Goal: Transaction & Acquisition: Purchase product/service

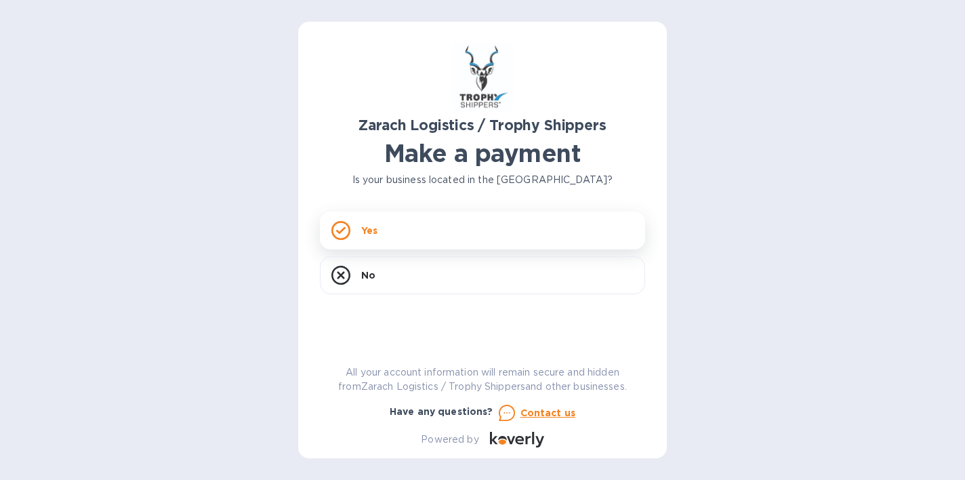
click at [530, 228] on div "Yes" at bounding box center [482, 230] width 325 height 38
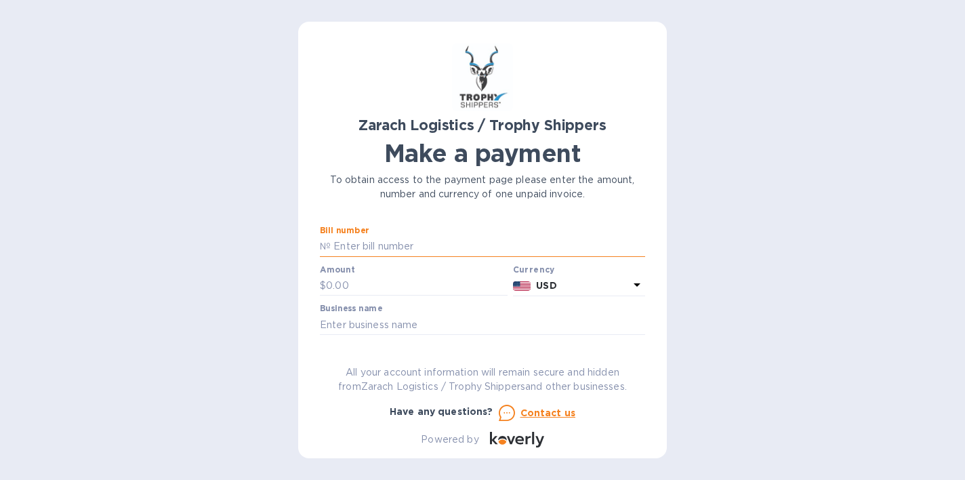
click at [526, 239] on input "text" at bounding box center [488, 246] width 314 height 20
type input "b00170872"
click at [463, 295] on input "text" at bounding box center [417, 286] width 182 height 20
type input "1,598.72"
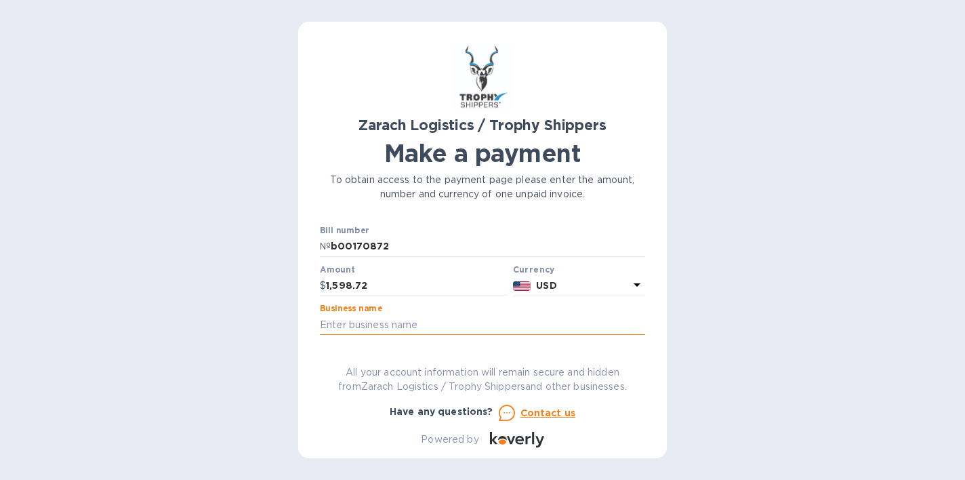
click at [373, 333] on input "text" at bounding box center [482, 324] width 325 height 20
click at [368, 331] on input "text" at bounding box center [482, 324] width 325 height 20
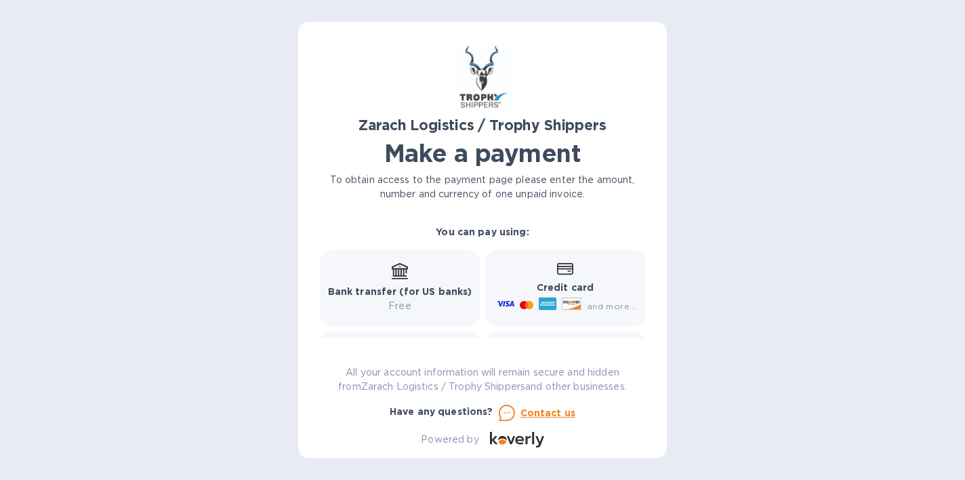
scroll to position [169, 0]
click at [567, 284] on p "Credit card" at bounding box center [565, 291] width 142 height 14
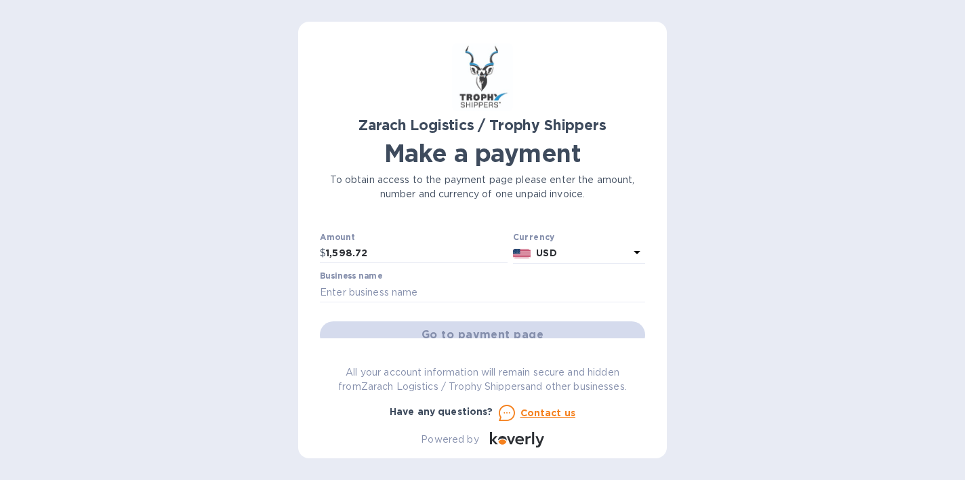
scroll to position [38, 0]
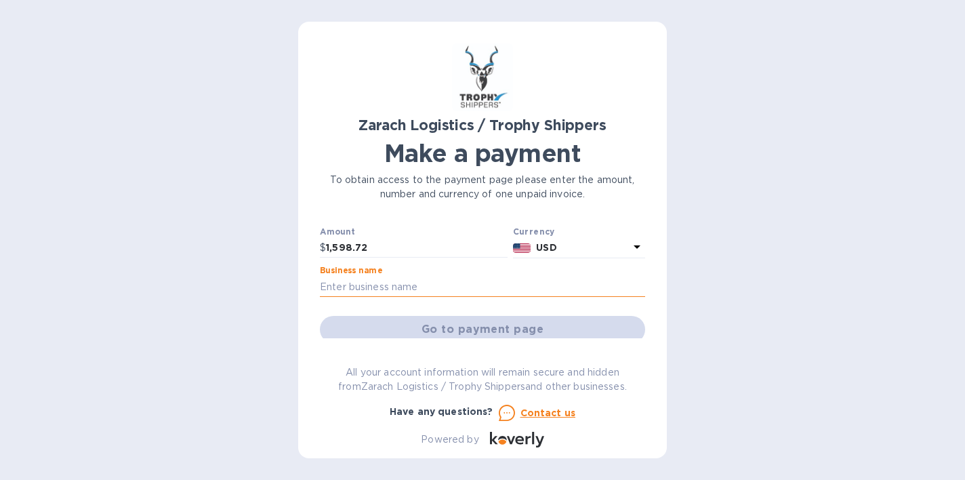
click at [465, 293] on input "text" at bounding box center [482, 286] width 325 height 20
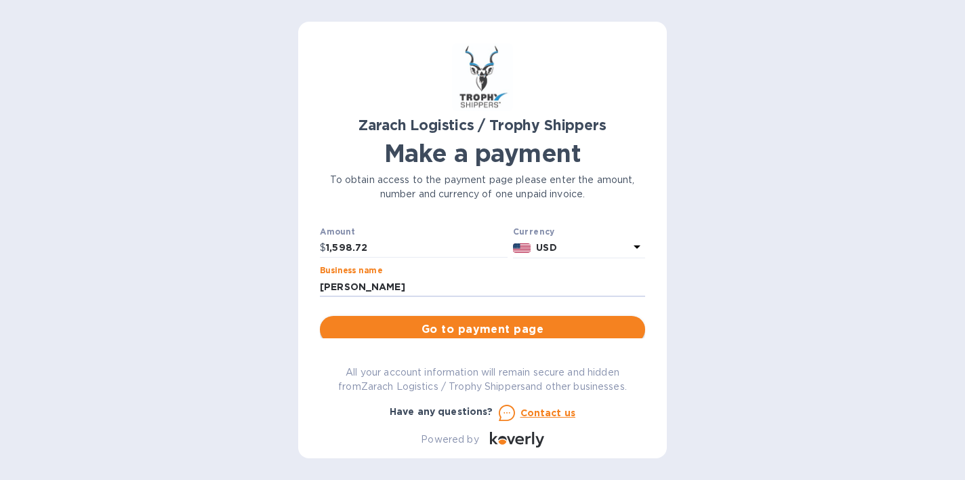
type input "[PERSON_NAME]"
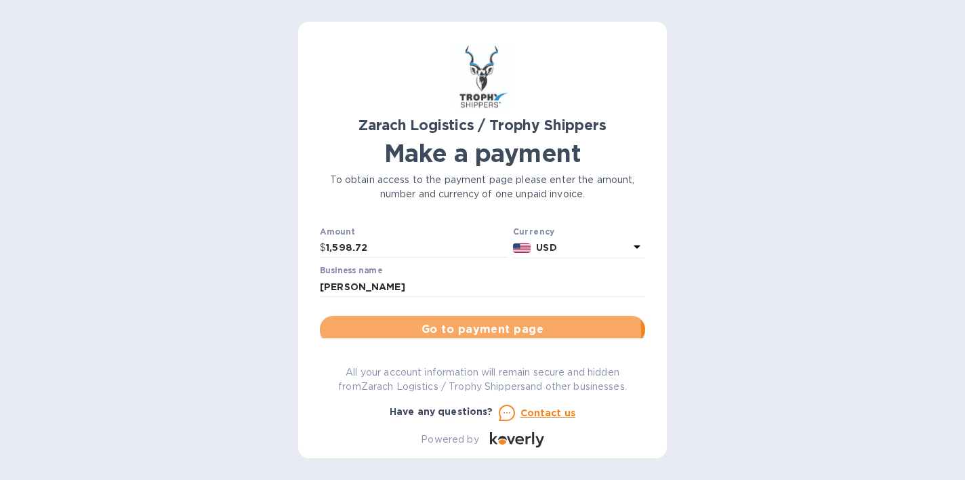
click at [441, 331] on span "Go to payment page" at bounding box center [482, 329] width 303 height 16
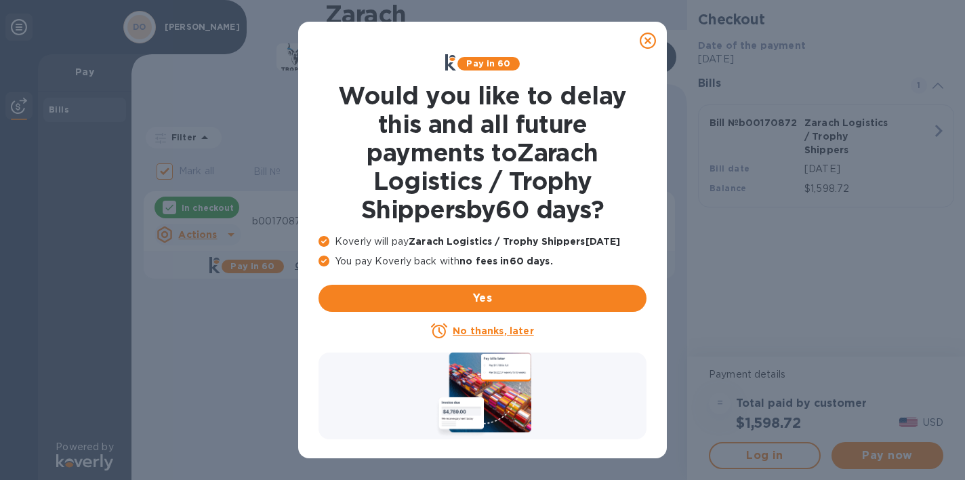
click at [520, 331] on u "No thanks, later" at bounding box center [492, 330] width 81 height 11
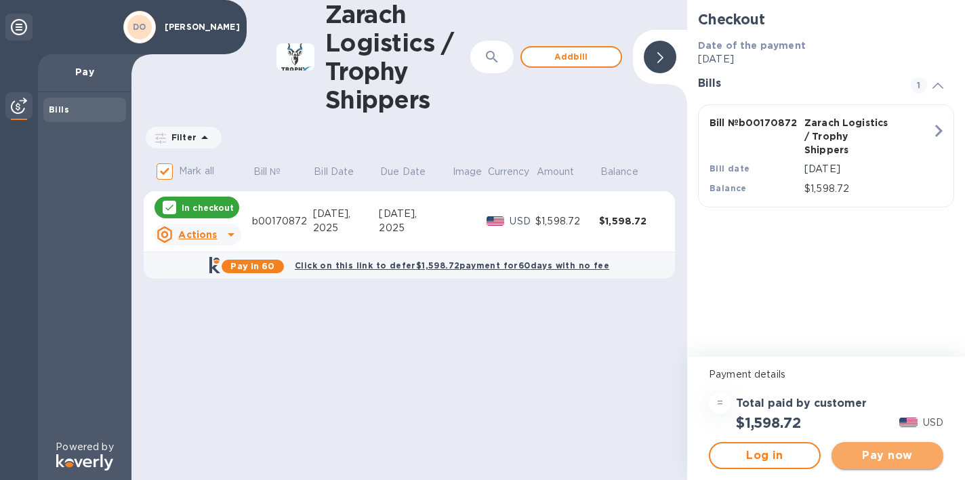
click at [866, 461] on span "Pay now" at bounding box center [887, 455] width 90 height 16
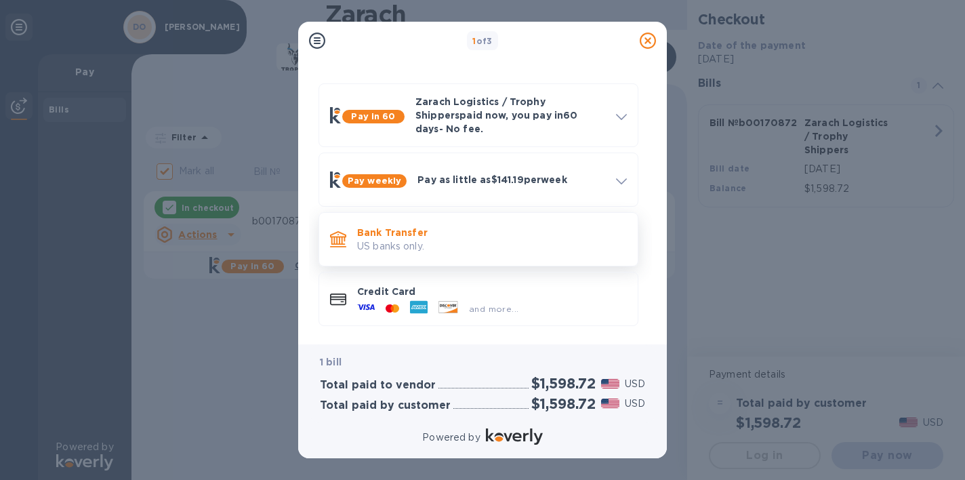
scroll to position [37, 0]
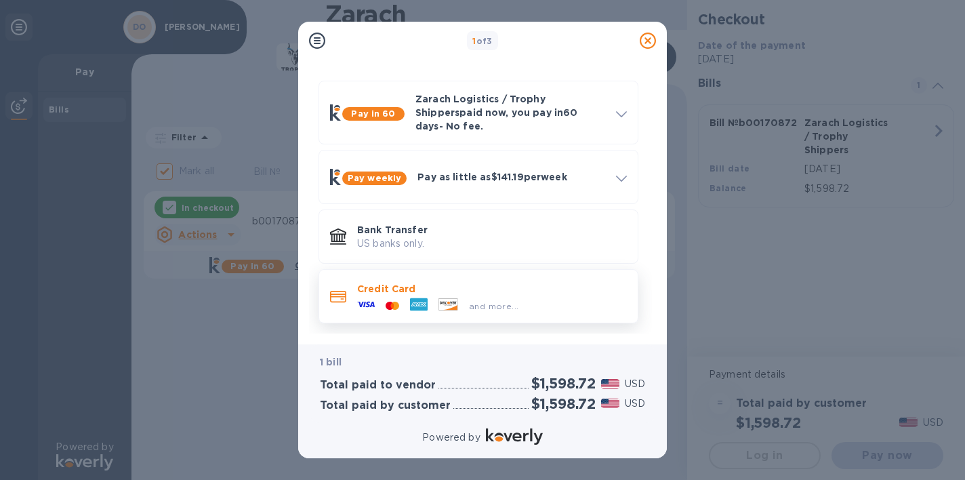
click at [526, 295] on div "and more..." at bounding box center [492, 302] width 270 height 15
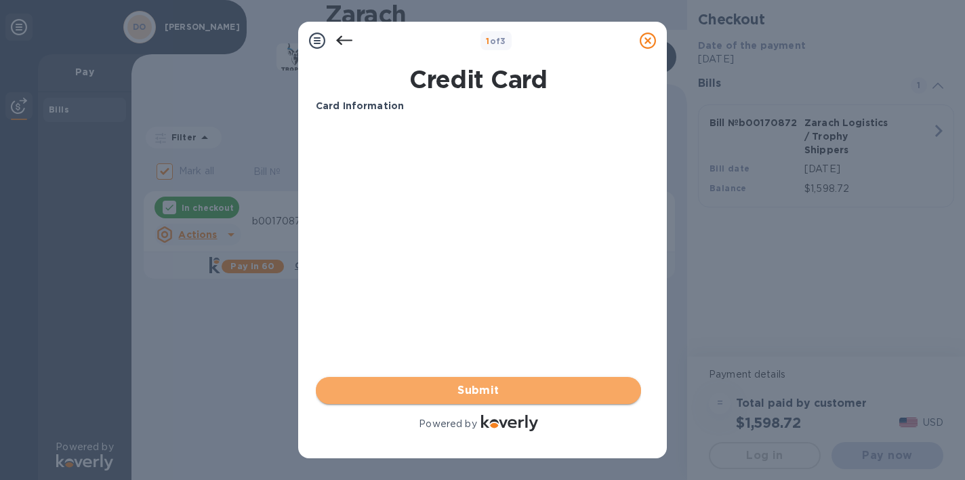
click at [440, 383] on span "Submit" at bounding box center [477, 390] width 303 height 16
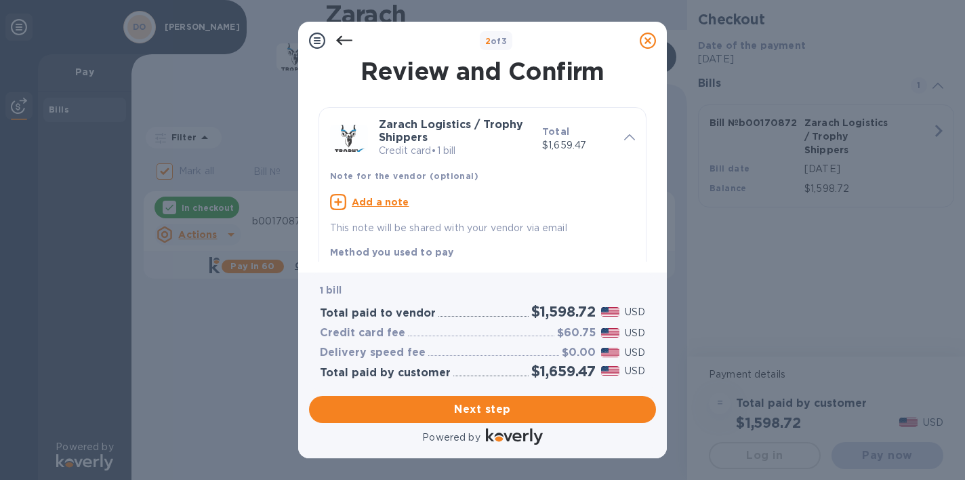
click at [390, 201] on u "Add a note" at bounding box center [381, 201] width 58 height 11
click at [442, 205] on textarea at bounding box center [471, 204] width 283 height 12
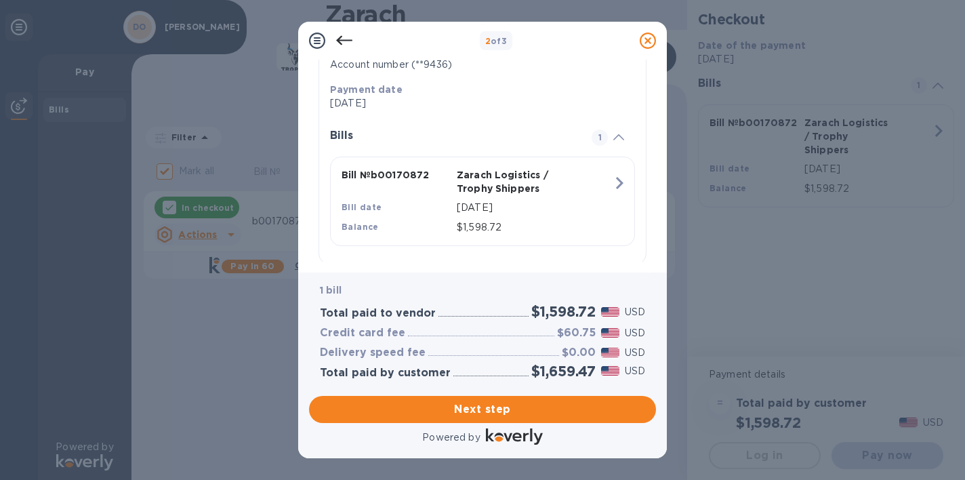
scroll to position [270, 0]
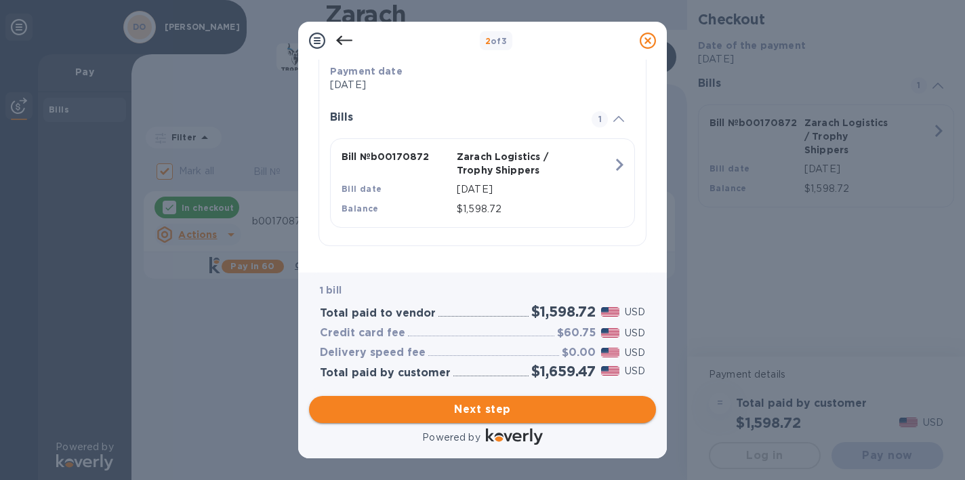
type textarea "Customer ID- DANORCMKC"
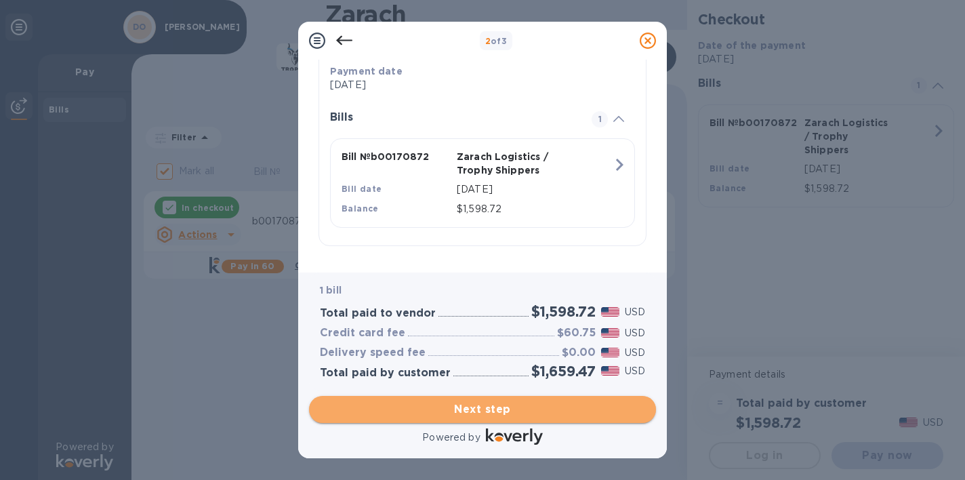
click at [500, 404] on span "Next step" at bounding box center [482, 409] width 325 height 16
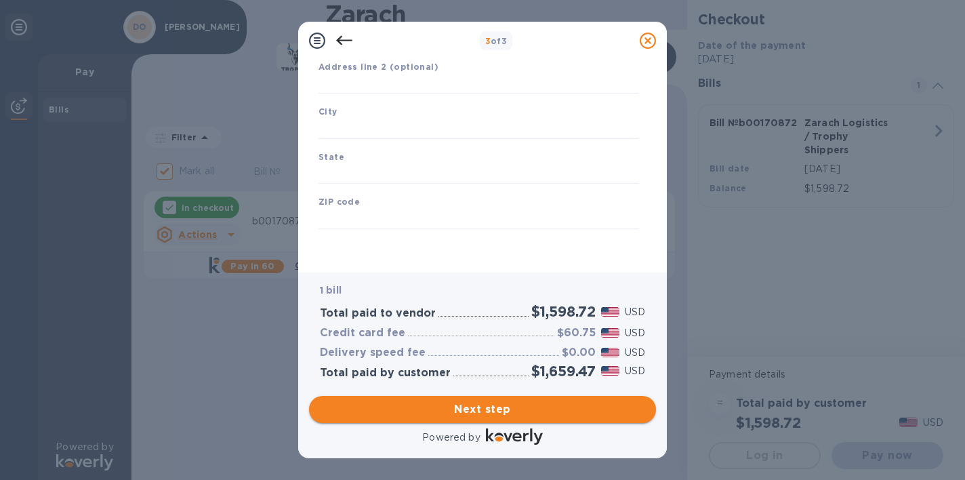
type input "[GEOGRAPHIC_DATA]"
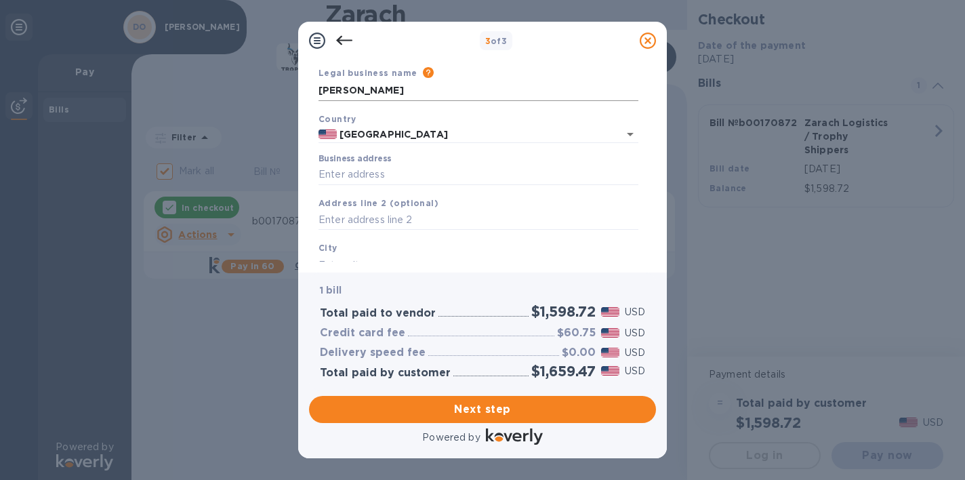
scroll to position [54, 0]
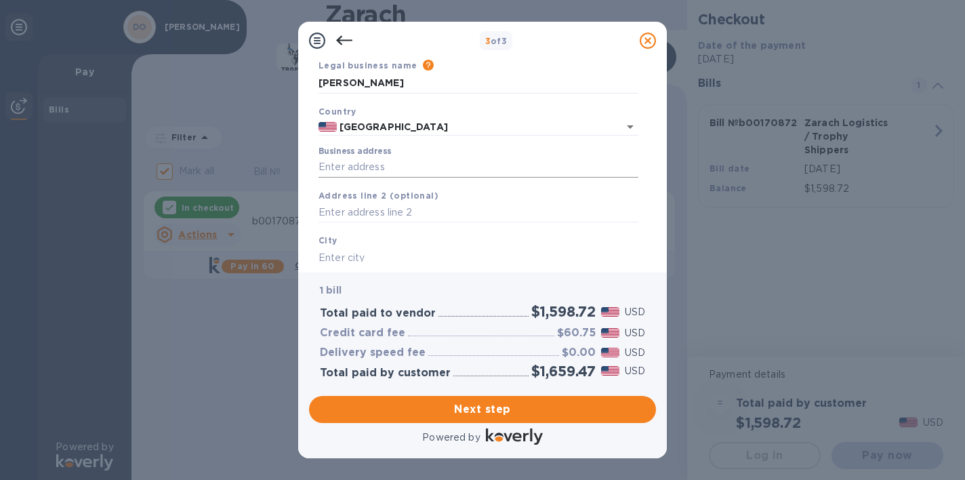
click at [440, 171] on input "Business address" at bounding box center [478, 167] width 320 height 20
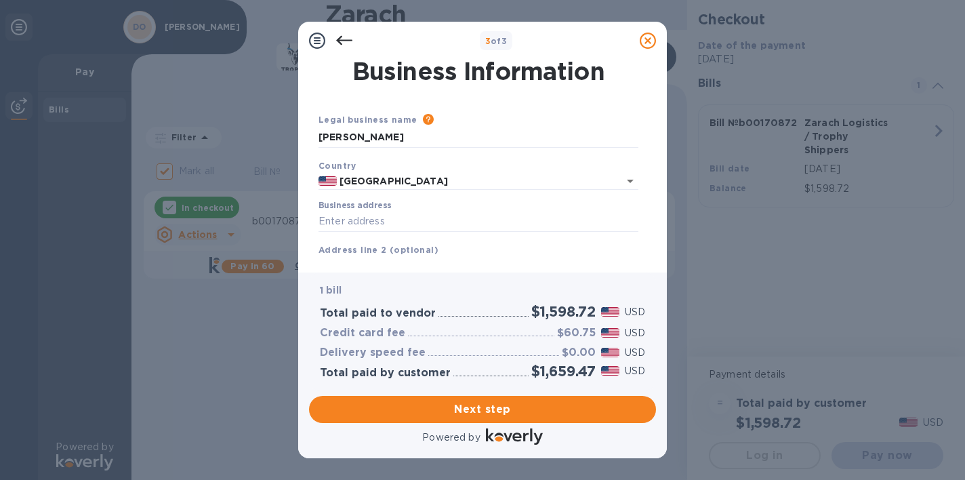
click at [479, 95] on div "Legal business name Please provide the legal name that appears on your SS-4 for…" at bounding box center [478, 256] width 331 height 337
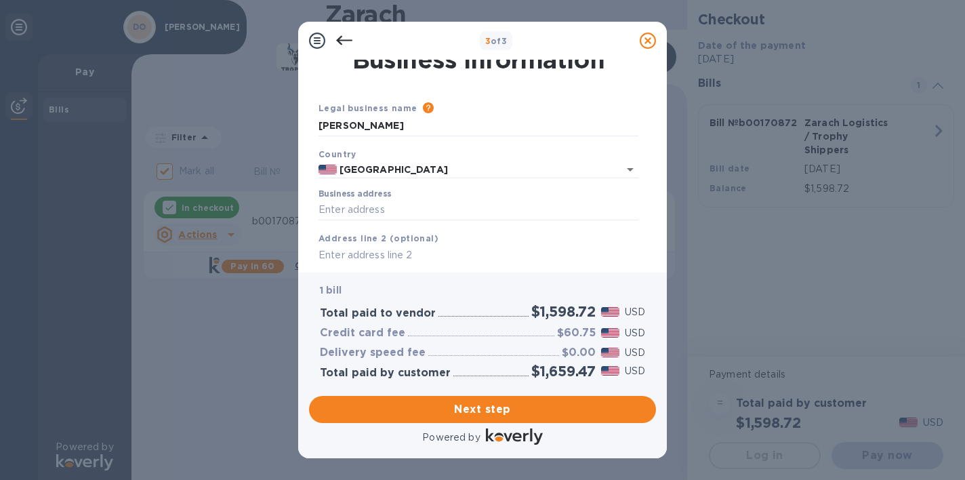
scroll to position [9, 0]
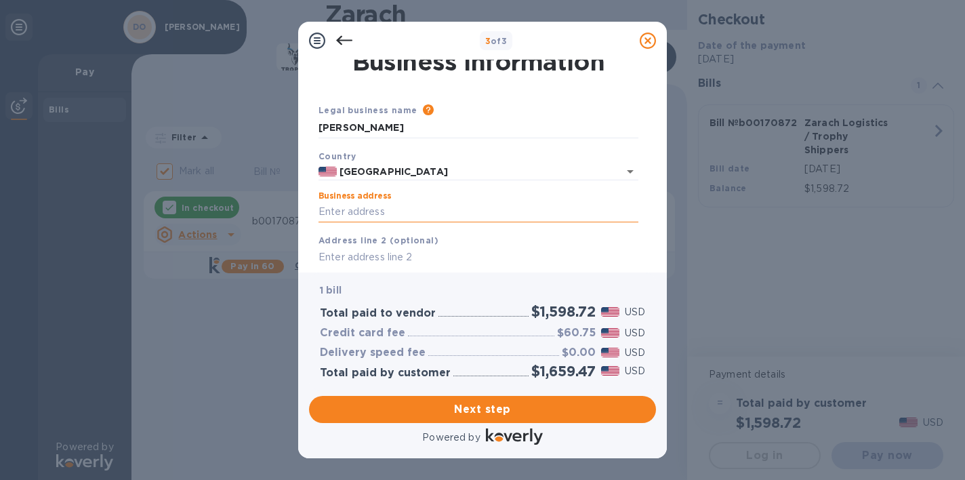
click at [429, 221] on input "Business address" at bounding box center [478, 212] width 320 height 20
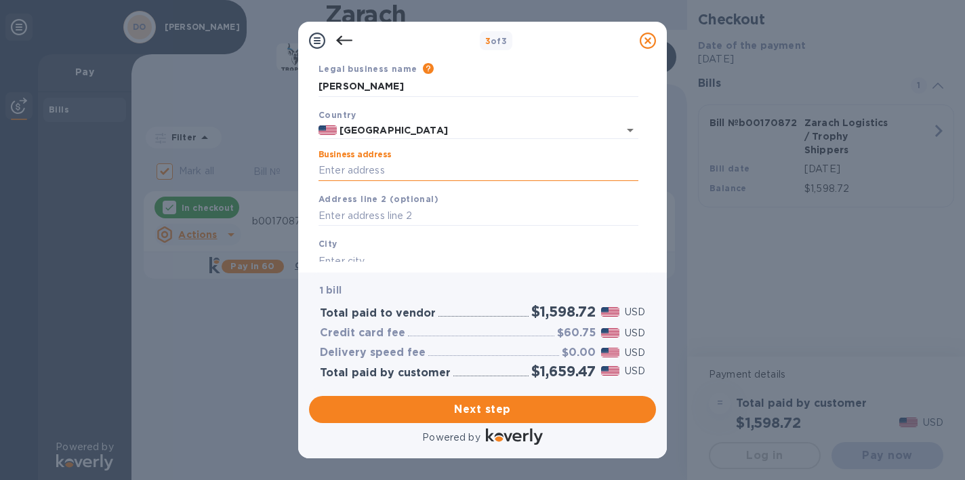
scroll to position [66, 0]
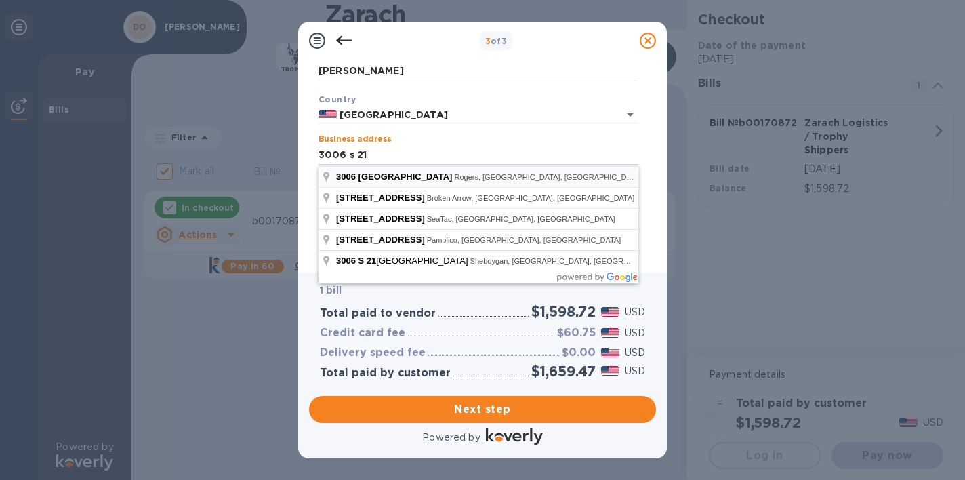
type input "[STREET_ADDRESS]"
type input "[PERSON_NAME]"
type input "AR"
type input "72758"
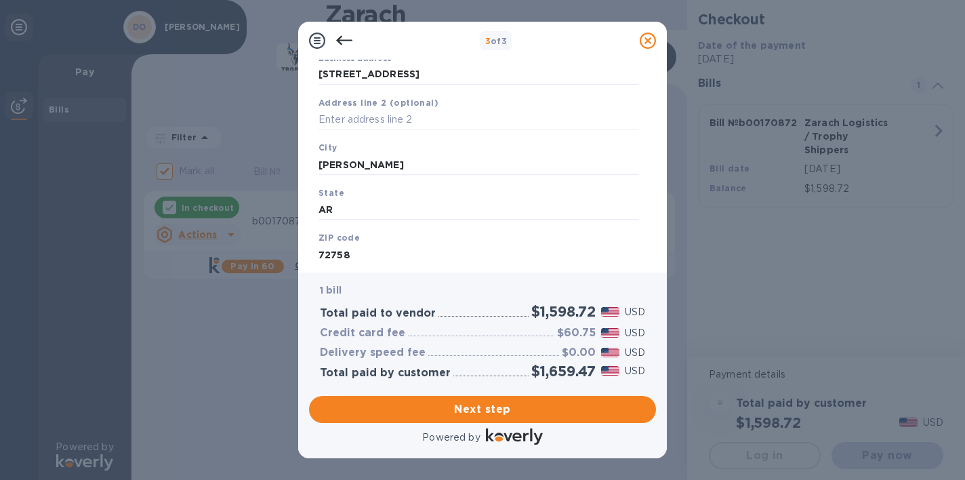
scroll to position [184, 0]
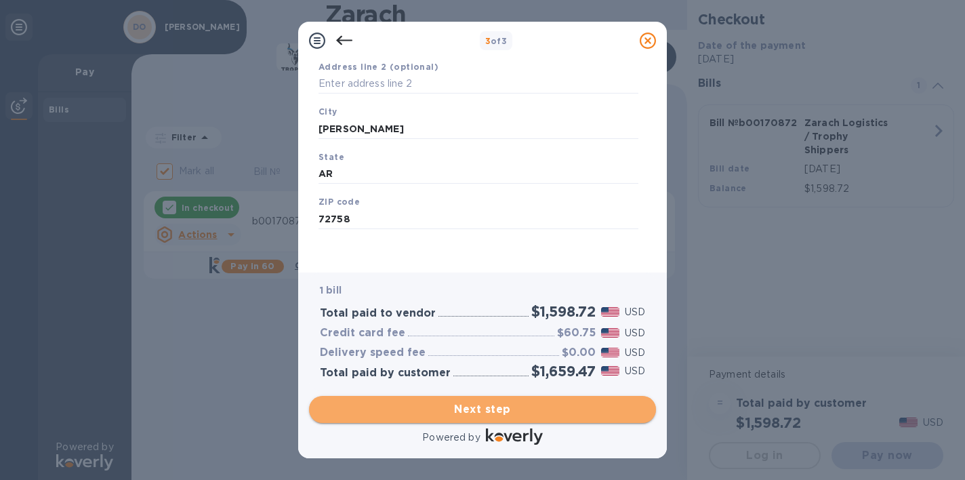
click at [456, 412] on span "Next step" at bounding box center [482, 409] width 325 height 16
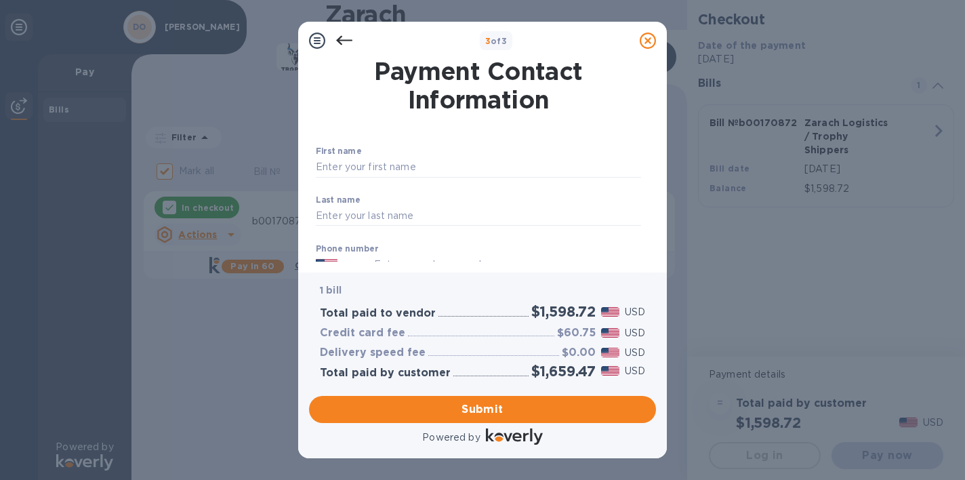
scroll to position [12, 0]
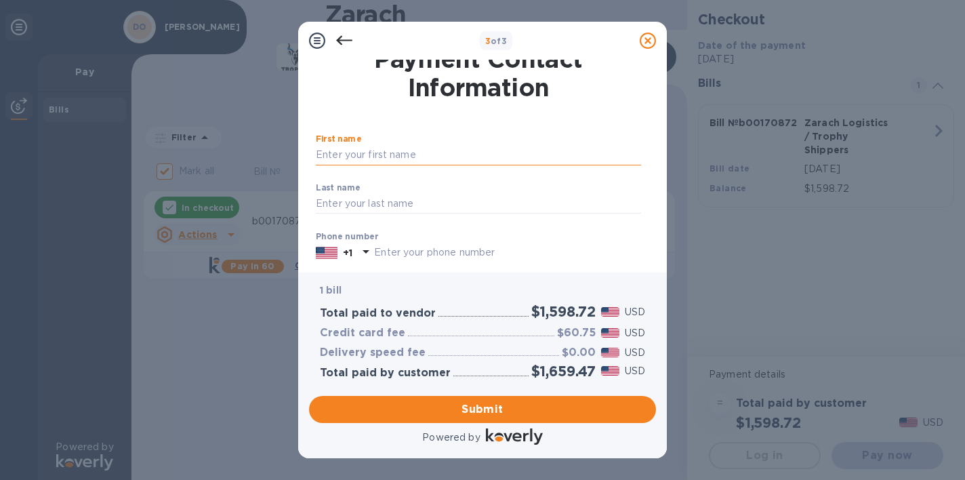
click at [467, 149] on input "text" at bounding box center [478, 155] width 325 height 20
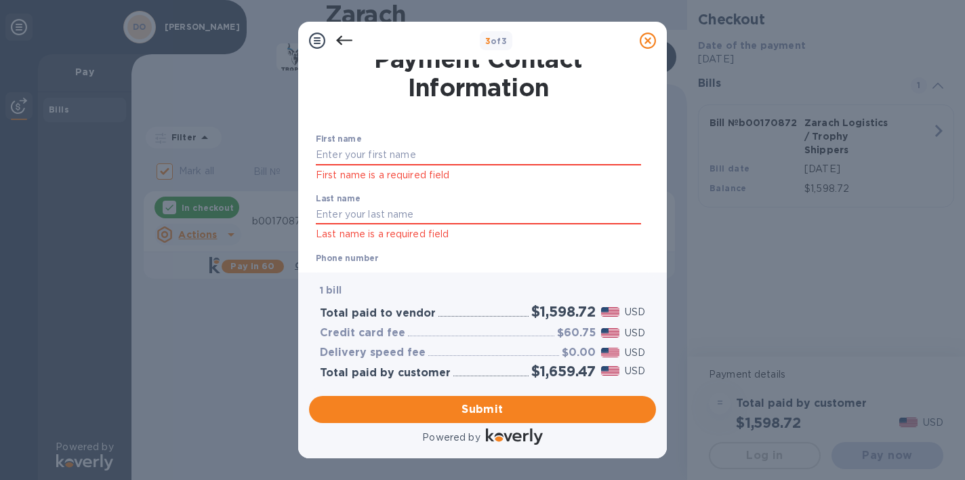
click at [495, 119] on div "First name First name is a required field Last name Last name is a required fie…" at bounding box center [478, 300] width 331 height 381
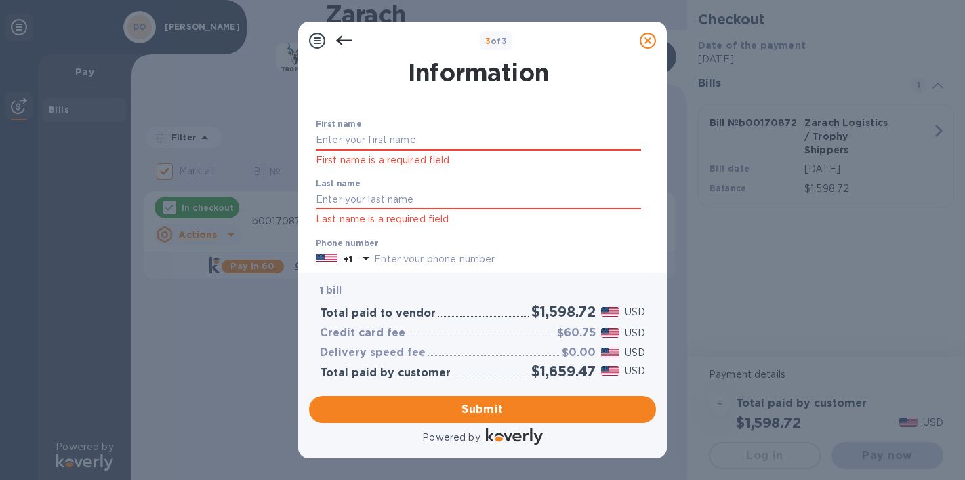
scroll to position [26, 0]
click at [474, 143] on input "text" at bounding box center [478, 141] width 325 height 20
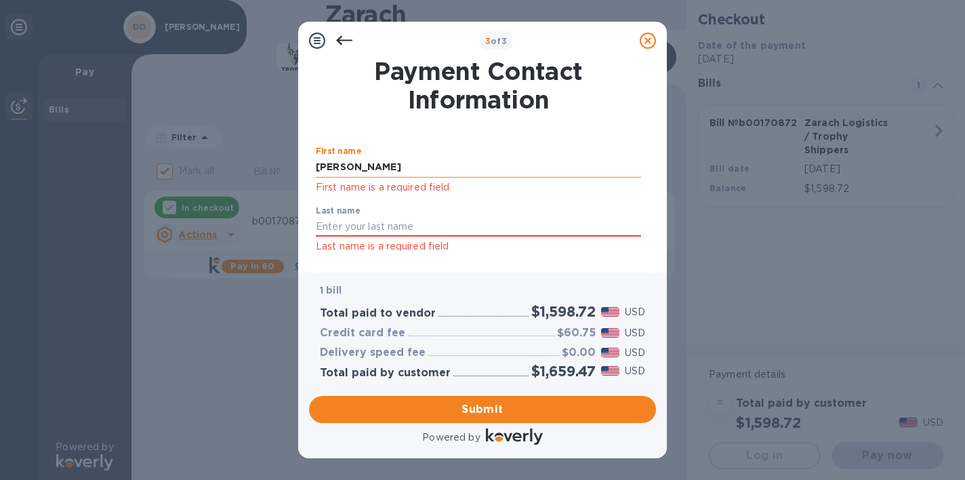
type input "[PERSON_NAME]"
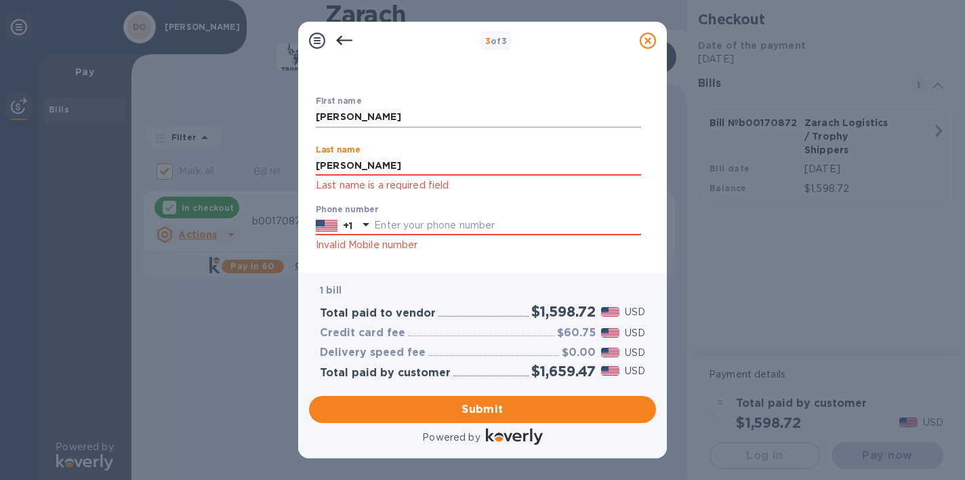
scroll to position [56, 0]
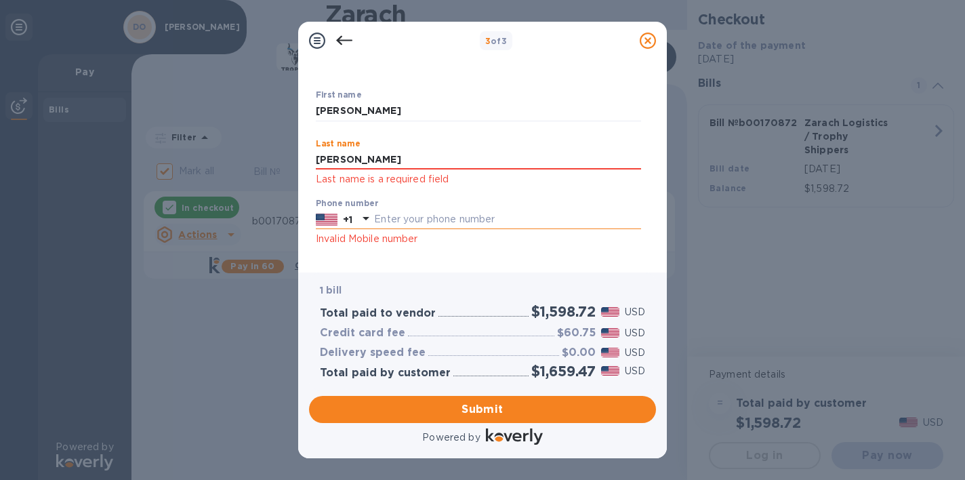
type input "[PERSON_NAME]"
click at [461, 213] on input "text" at bounding box center [507, 219] width 267 height 20
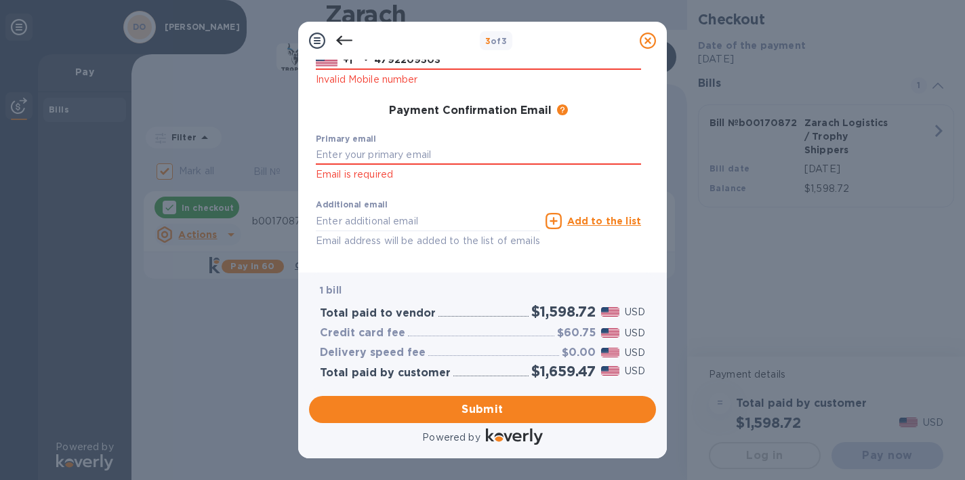
scroll to position [207, 0]
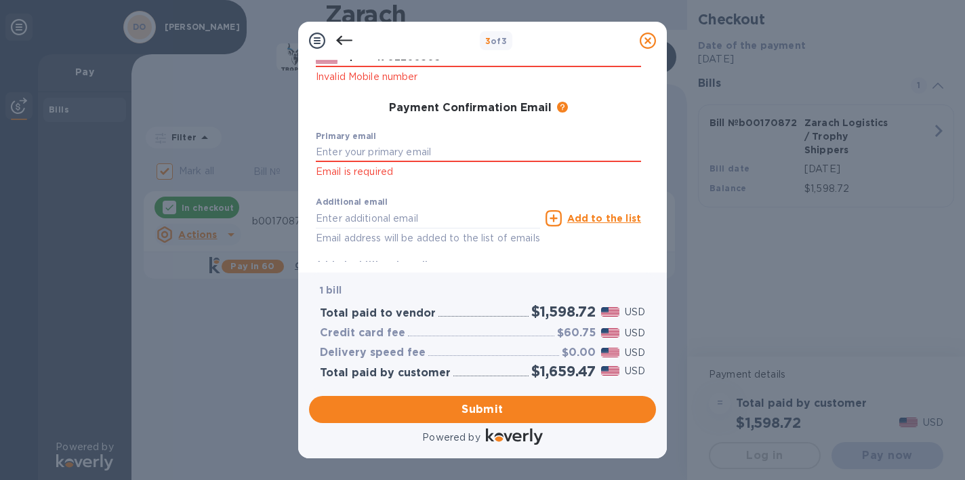
type input "4792209503"
click at [537, 234] on div "Additional email Email address will be added to the list of emails Add to the l…" at bounding box center [478, 218] width 331 height 61
click at [507, 151] on input "text" at bounding box center [478, 152] width 325 height 20
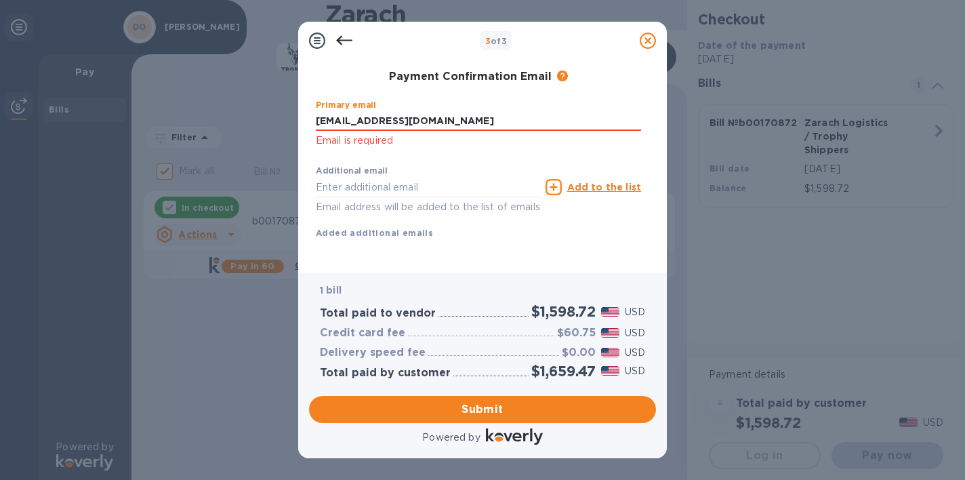
scroll to position [254, 0]
type input "[EMAIL_ADDRESS][DOMAIN_NAME]"
click at [520, 409] on span "Submit" at bounding box center [482, 409] width 325 height 16
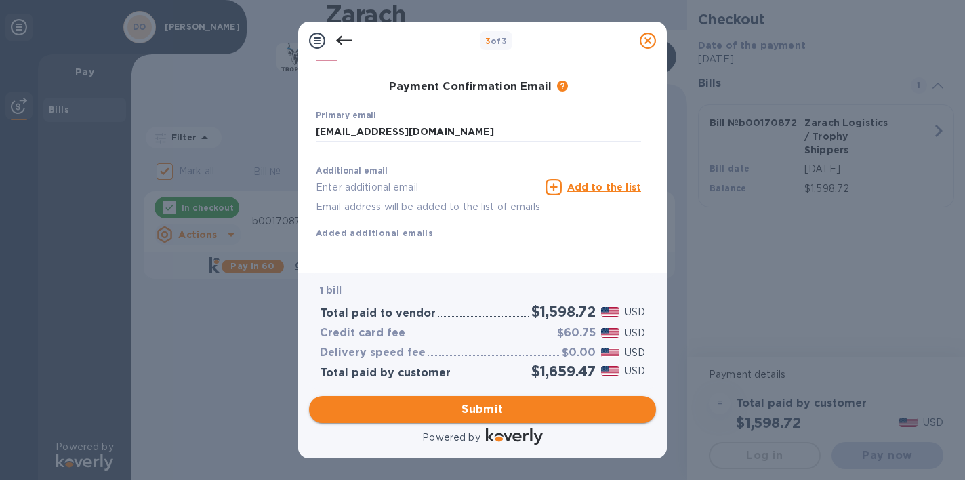
scroll to position [226, 0]
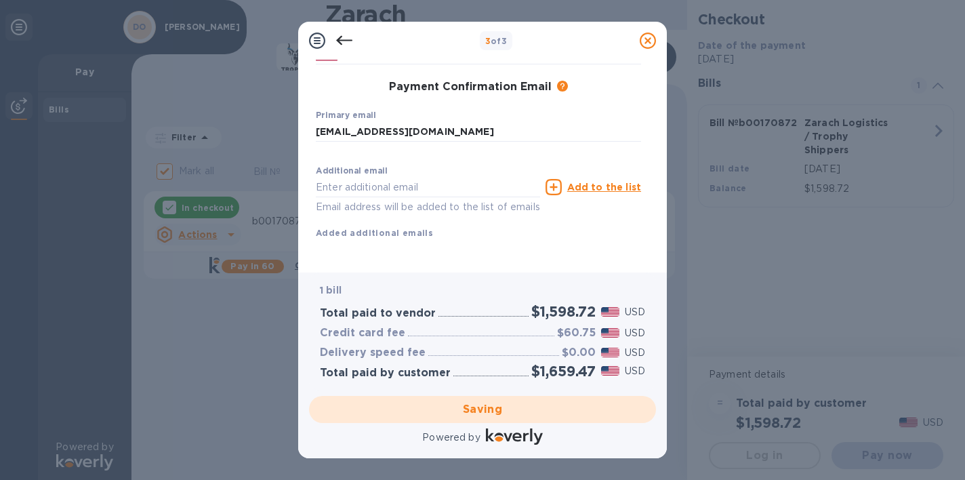
checkbox input "false"
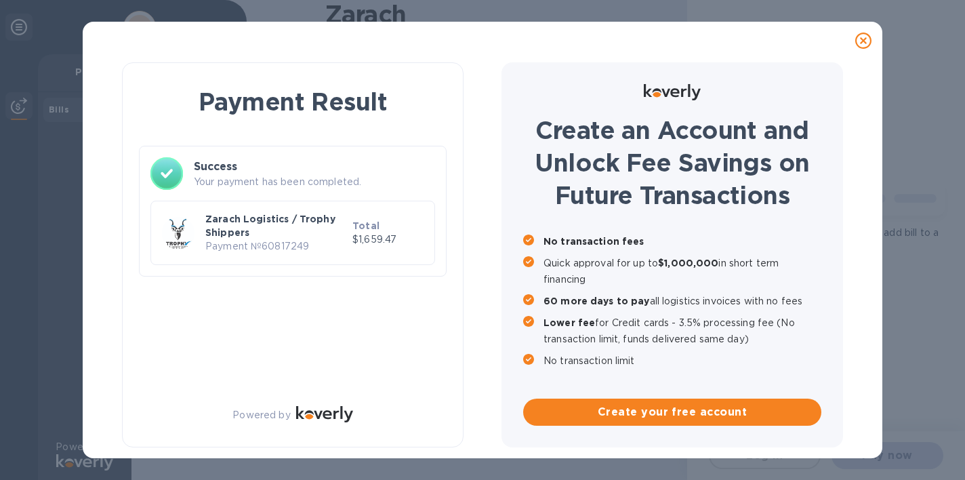
scroll to position [0, 0]
click at [860, 39] on icon at bounding box center [863, 41] width 16 height 16
